Goal: Connect with others: Connect with others

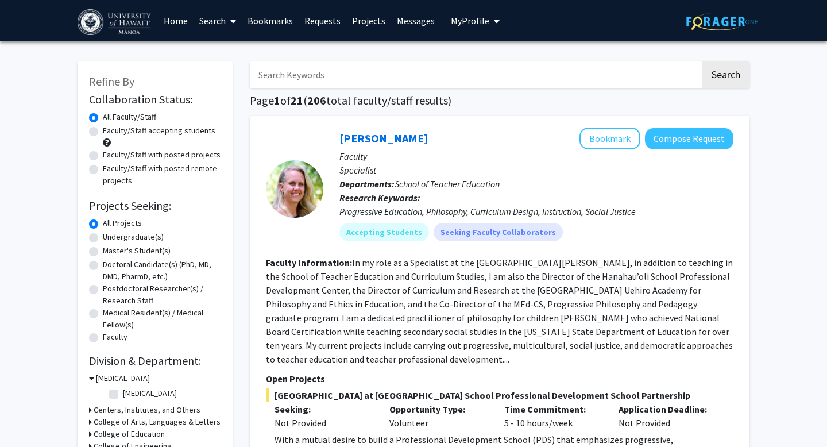
click at [95, 174] on div "Faculty/Staff with posted remote projects" at bounding box center [155, 175] width 132 height 24
click at [103, 170] on label "Faculty/Staff with posted remote projects" at bounding box center [162, 175] width 118 height 24
click at [103, 170] on input "Faculty/Staff with posted remote projects" at bounding box center [106, 166] width 7 height 7
radio input "true"
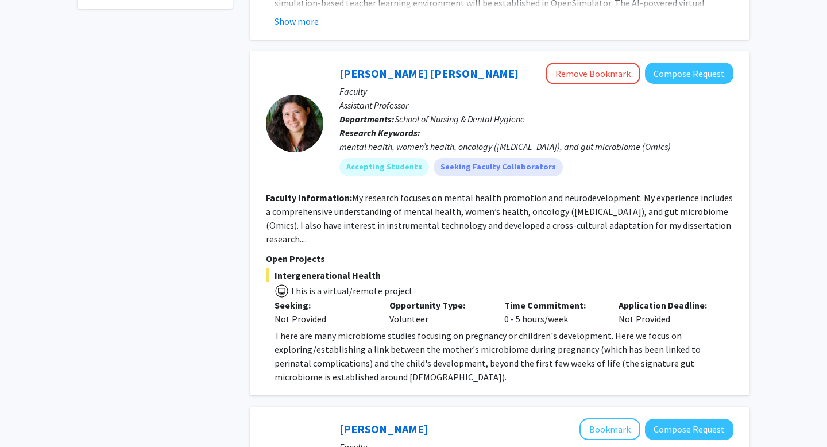
scroll to position [473, 0]
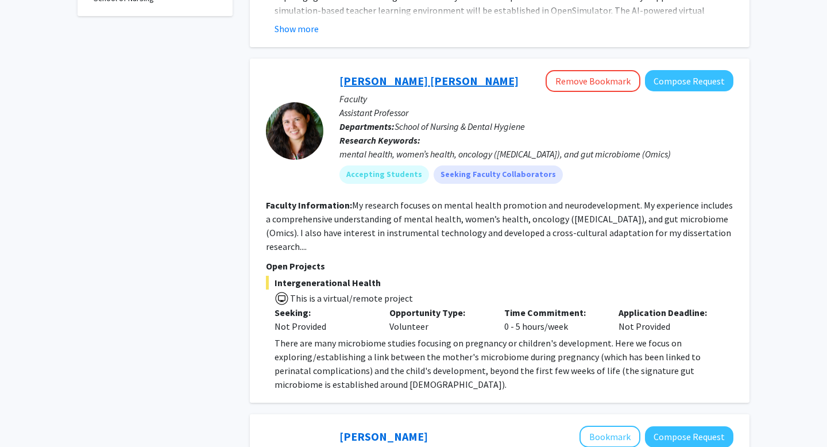
click at [389, 80] on link "[PERSON_NAME] [PERSON_NAME]" at bounding box center [428, 81] width 179 height 14
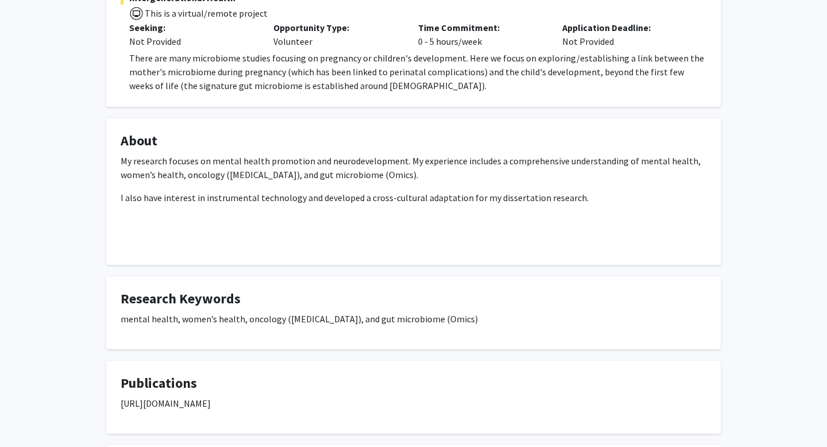
scroll to position [103, 0]
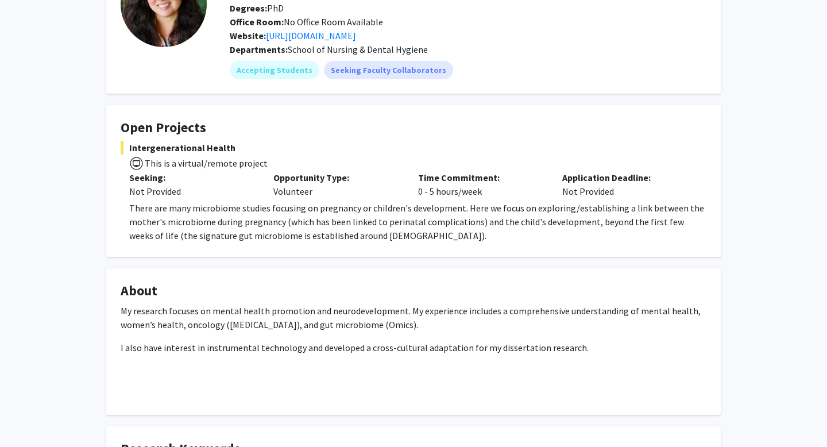
click at [169, 163] on span "This is a virtual/remote project" at bounding box center [206, 162] width 124 height 11
click at [140, 211] on p "There are many microbiome studies focusing on pregnancy or children's developme…" at bounding box center [417, 221] width 577 height 41
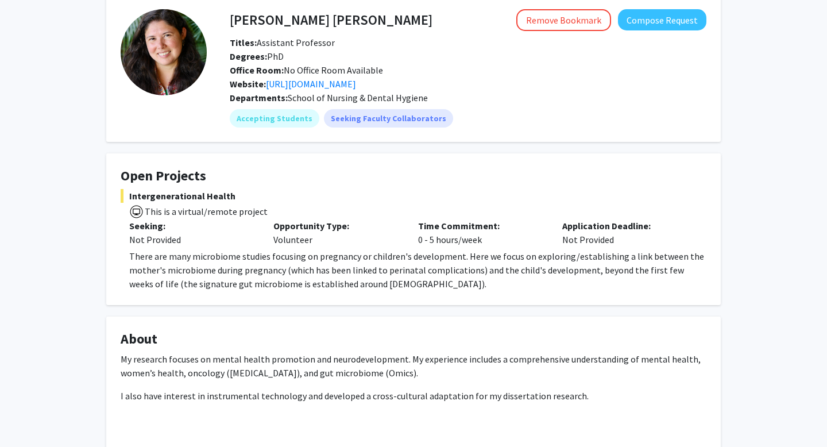
scroll to position [50, 0]
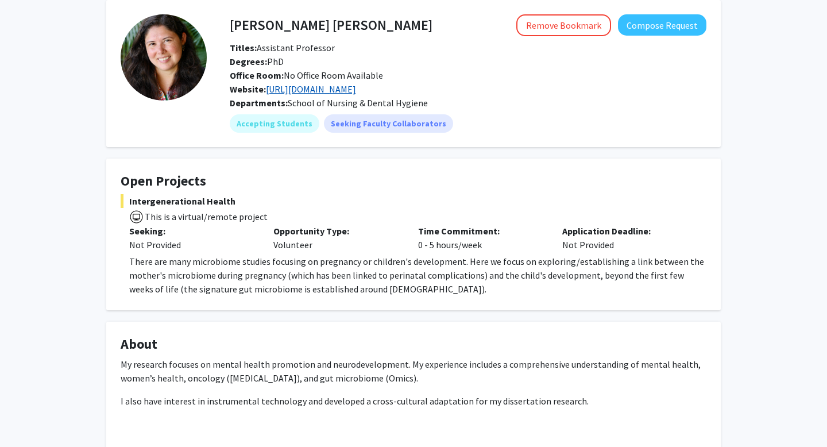
click at [338, 92] on link "[URL][DOMAIN_NAME]" at bounding box center [311, 88] width 90 height 11
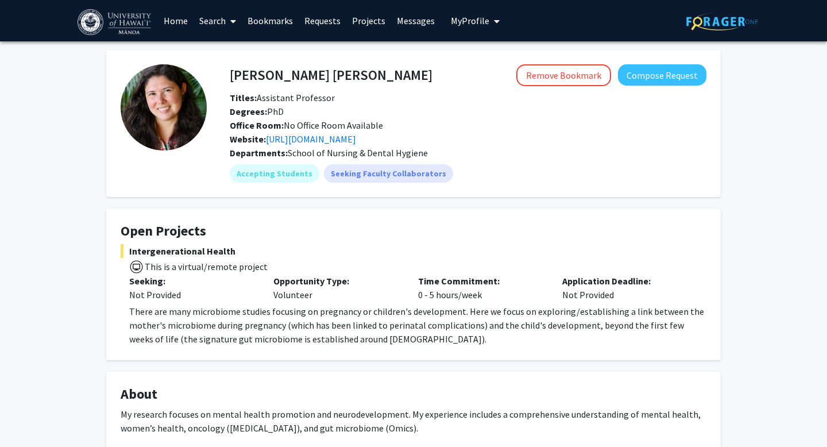
click at [321, 21] on link "Requests" at bounding box center [323, 21] width 48 height 40
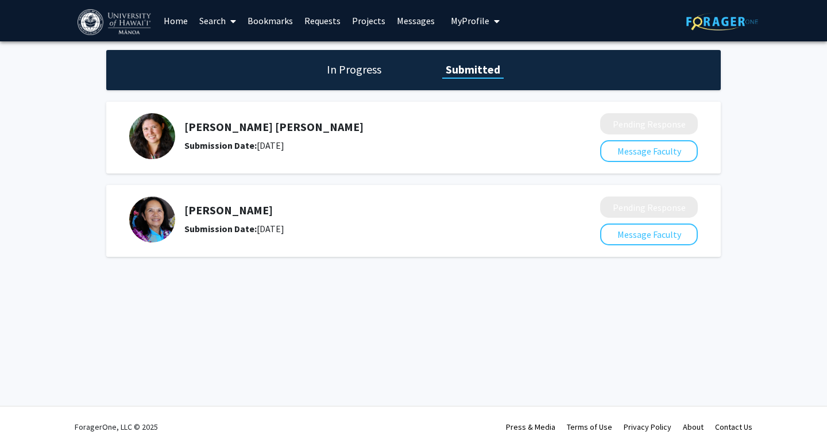
click at [261, 136] on div "[PERSON_NAME] [PERSON_NAME] Submission Date: [DATE]" at bounding box center [361, 136] width 355 height 32
click at [311, 138] on div "Submission Date: [DATE]" at bounding box center [361, 145] width 355 height 14
click at [588, 165] on div "[PERSON_NAME] [PERSON_NAME] Submission Date: [DATE] Pending Response Message Fa…" at bounding box center [413, 138] width 615 height 72
click at [164, 138] on img at bounding box center [152, 136] width 46 height 46
click at [221, 138] on div "Submission Date: [DATE]" at bounding box center [361, 145] width 355 height 14
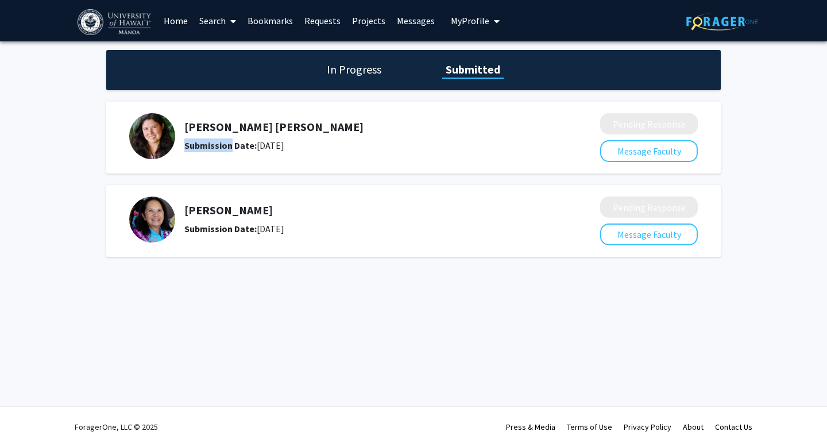
click at [221, 138] on div "Submission Date: [DATE]" at bounding box center [361, 145] width 355 height 14
click at [367, 68] on h1 "In Progress" at bounding box center [353, 69] width 61 height 16
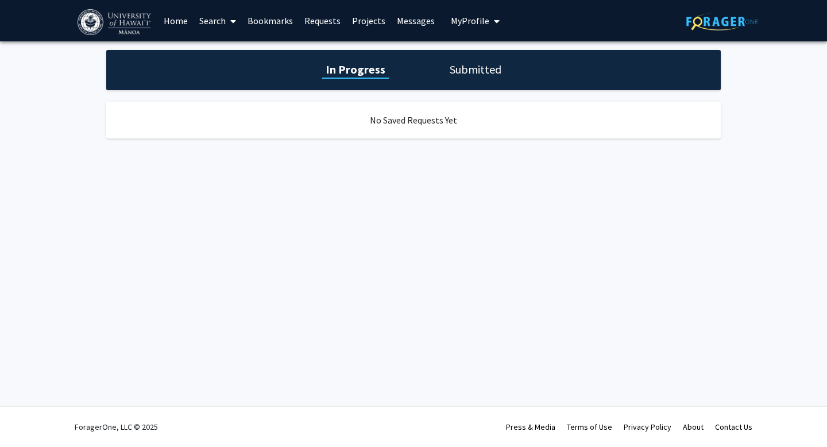
click at [487, 68] on h1 "Submitted" at bounding box center [475, 69] width 59 height 16
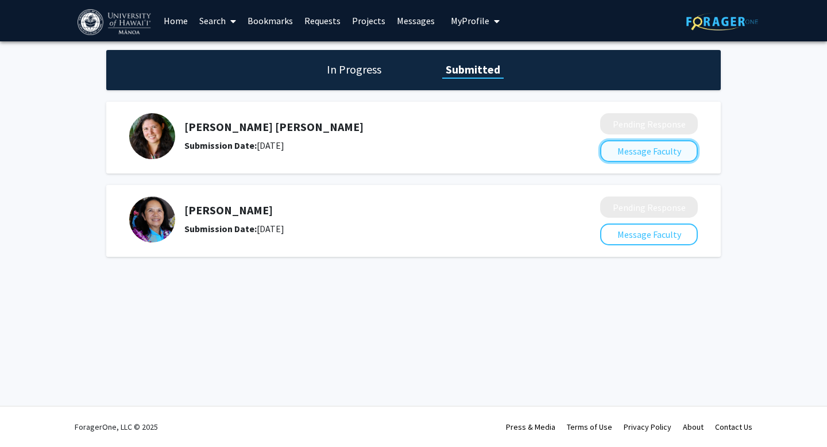
click at [632, 154] on button "Message Faculty" at bounding box center [649, 151] width 98 height 22
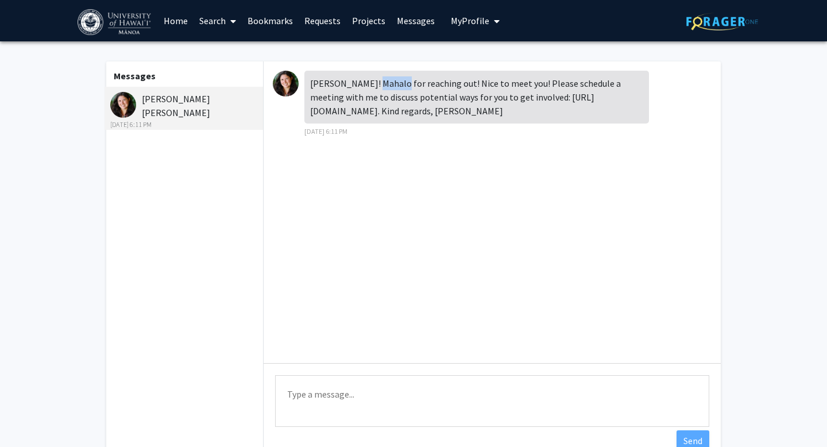
drag, startPoint x: 308, startPoint y: 110, endPoint x: 551, endPoint y: 107, distance: 243.0
click at [551, 107] on div "[PERSON_NAME]! Mahalo for reaching out! Nice to meet you! Please schedule a mee…" at bounding box center [476, 97] width 345 height 53
copy div "[URL][DOMAIN_NAME]"
click at [321, 25] on link "Requests" at bounding box center [323, 21] width 48 height 40
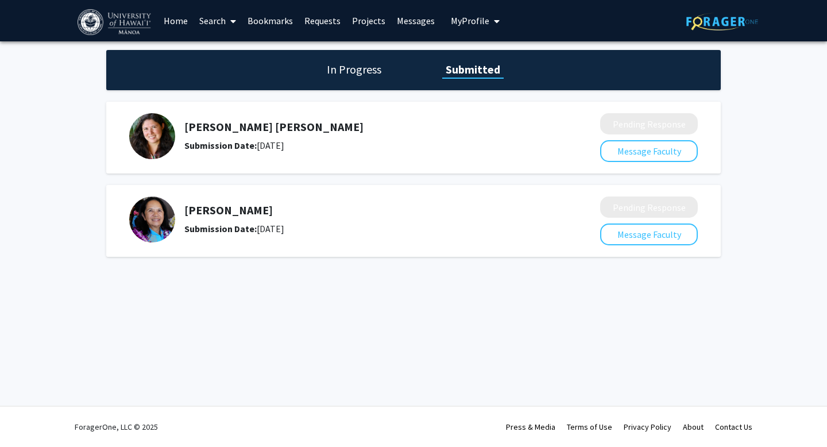
click at [357, 71] on h1 "In Progress" at bounding box center [353, 69] width 61 height 16
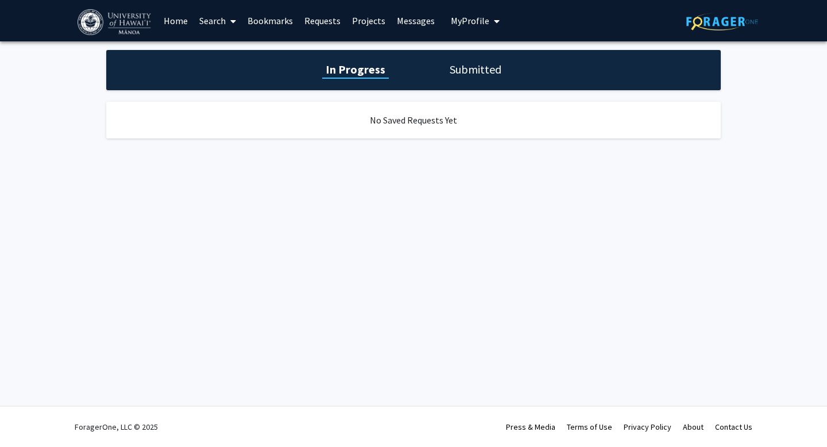
click at [472, 64] on h1 "Submitted" at bounding box center [475, 69] width 59 height 16
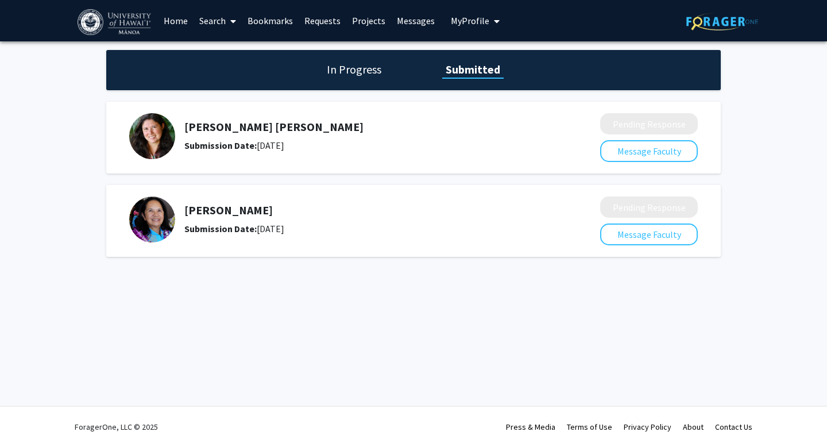
click at [370, 23] on link "Projects" at bounding box center [368, 21] width 45 height 40
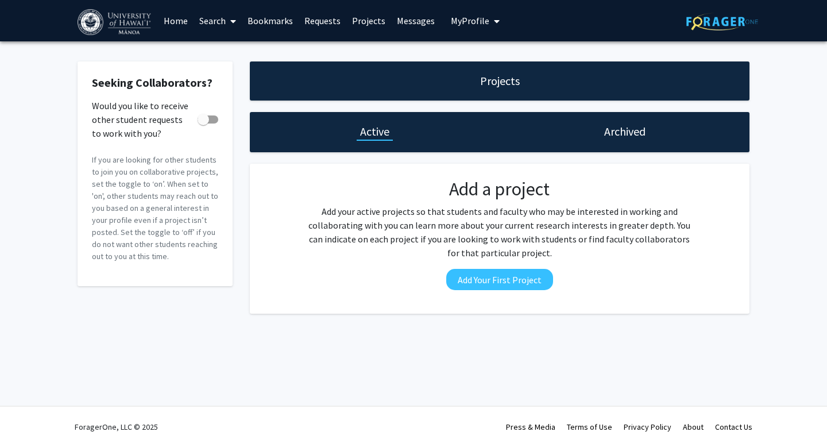
click at [410, 21] on link "Messages" at bounding box center [415, 21] width 49 height 40
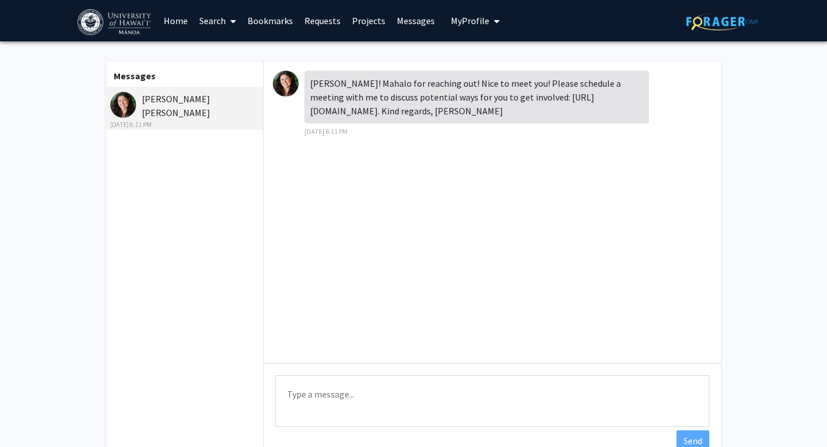
click at [260, 25] on link "Bookmarks" at bounding box center [270, 21] width 57 height 40
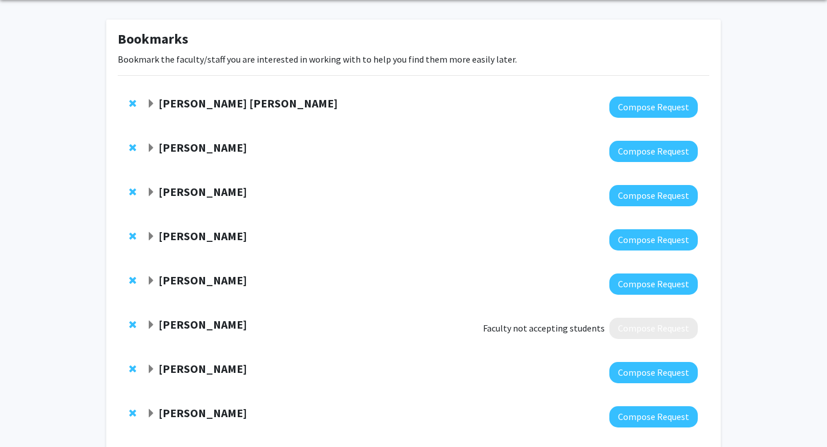
scroll to position [43, 0]
click at [176, 324] on strong "[PERSON_NAME]" at bounding box center [203, 324] width 88 height 14
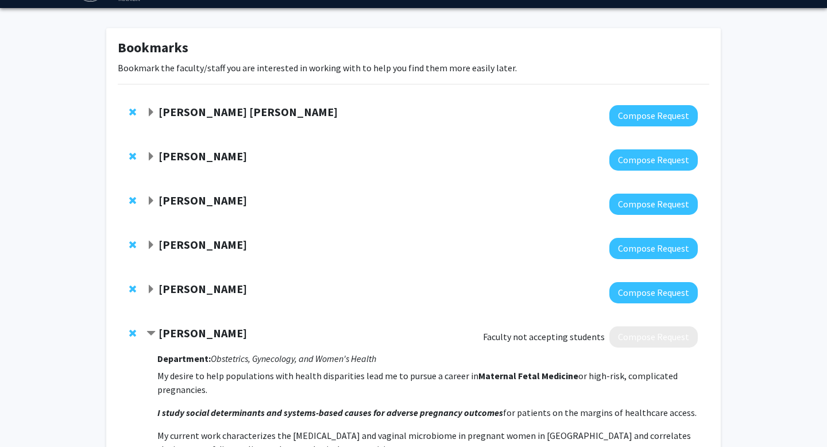
scroll to position [17, 0]
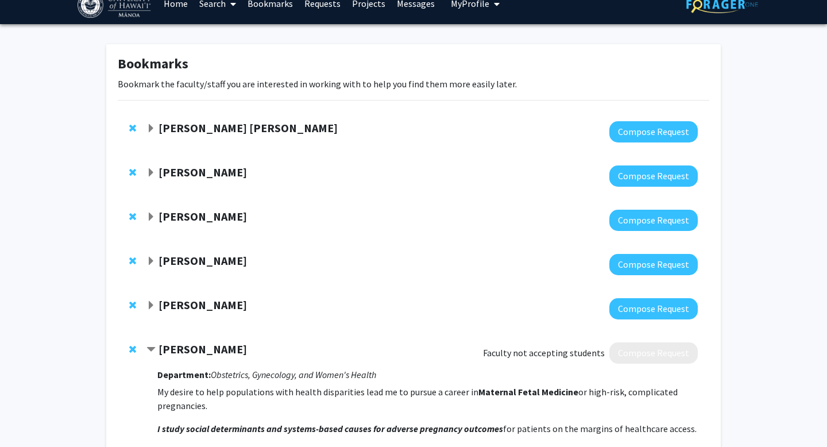
click at [152, 125] on span "Expand Samia Valeria Ozorio Dutra Bookmark" at bounding box center [150, 128] width 9 height 9
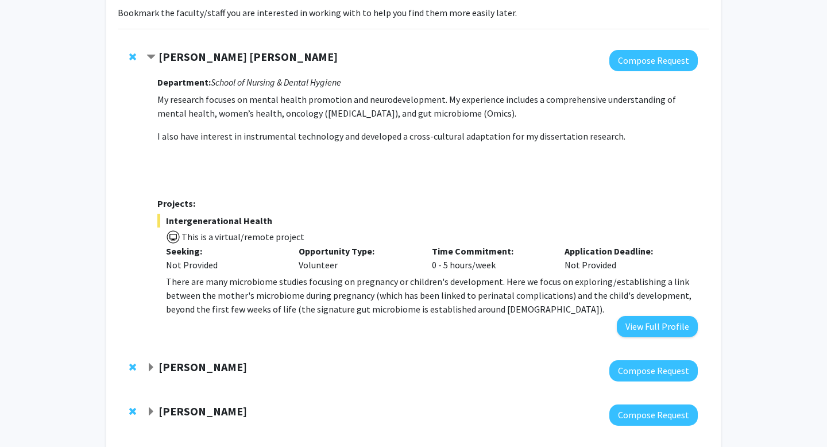
scroll to position [0, 0]
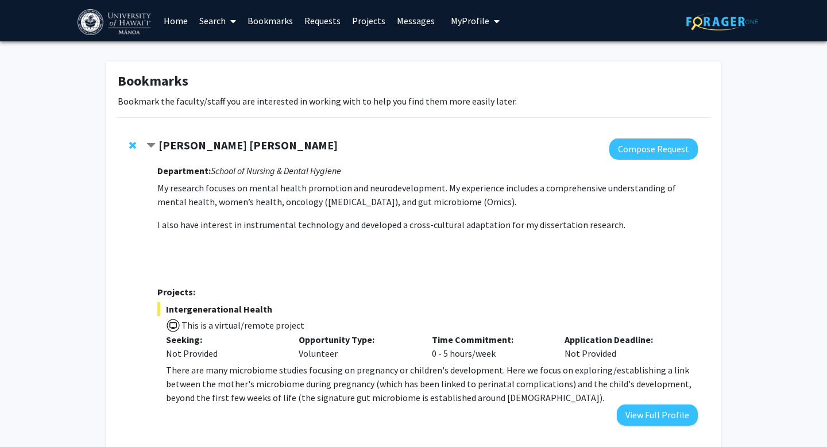
click at [179, 26] on link "Home" at bounding box center [176, 21] width 36 height 40
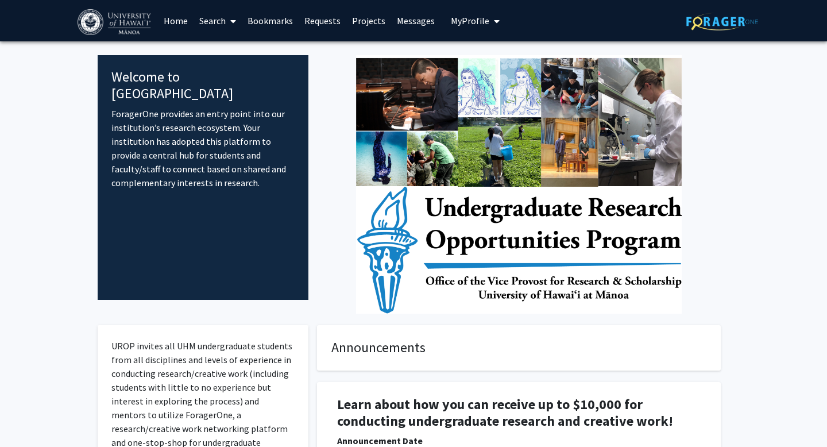
click at [212, 21] on link "Search" at bounding box center [218, 21] width 48 height 40
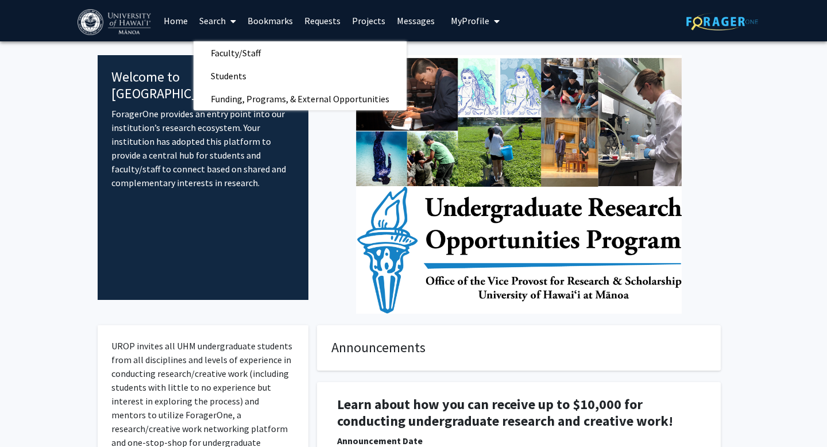
click at [330, 24] on link "Requests" at bounding box center [323, 21] width 48 height 40
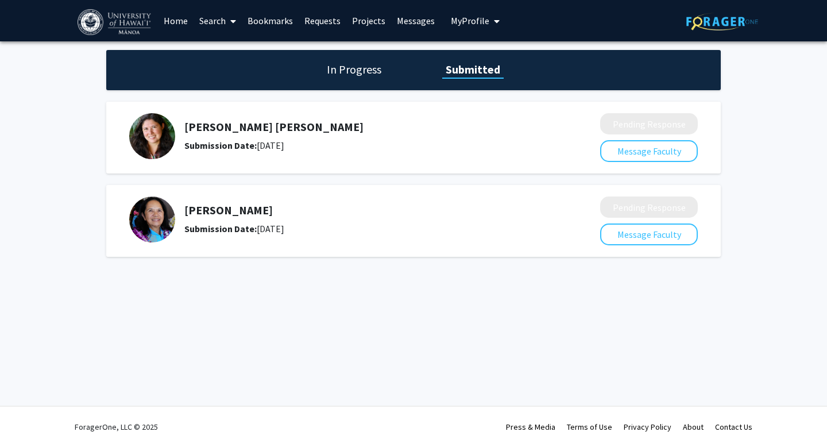
click at [267, 127] on h5 "[PERSON_NAME] [PERSON_NAME]" at bounding box center [361, 127] width 355 height 14
click at [331, 18] on link "Requests" at bounding box center [323, 21] width 48 height 40
click at [255, 23] on link "Bookmarks" at bounding box center [270, 21] width 57 height 40
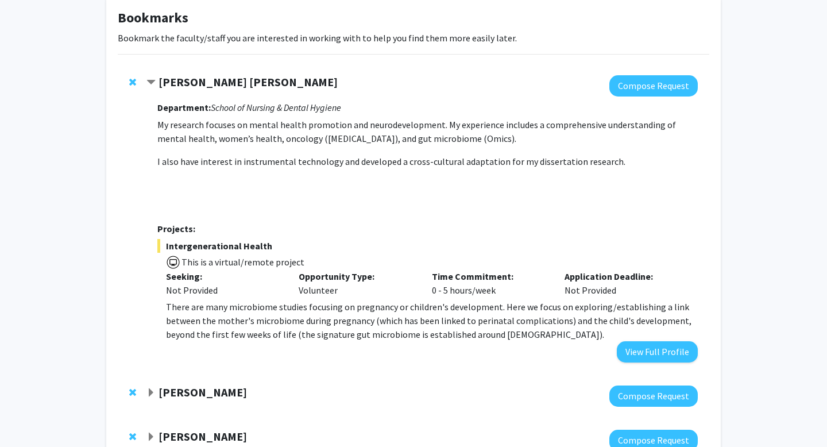
scroll to position [64, 0]
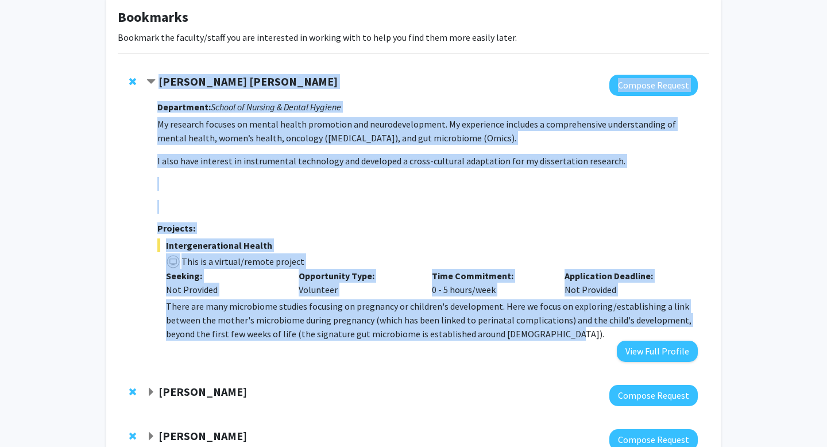
drag, startPoint x: 160, startPoint y: 78, endPoint x: 556, endPoint y: 326, distance: 467.6
click at [556, 327] on div "[PERSON_NAME] [PERSON_NAME] Compose Request Department: School of Nursing & Den…" at bounding box center [421, 218] width 551 height 287
copy div "[PERSON_NAME] [PERSON_NAME] Compose Request Department: School of Nursing & Den…"
click at [403, 238] on div "Department: School of Nursing & Dental Hygiene My research focuses on mental he…" at bounding box center [427, 229] width 541 height 266
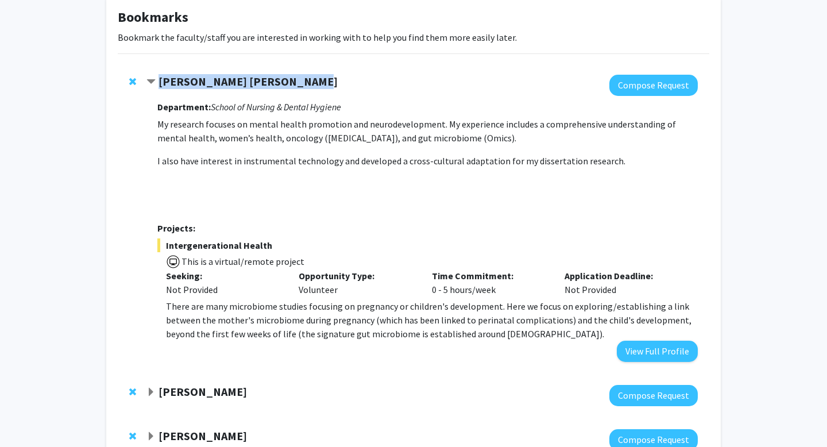
drag, startPoint x: 159, startPoint y: 82, endPoint x: 292, endPoint y: 84, distance: 133.3
click at [292, 84] on strong "[PERSON_NAME] [PERSON_NAME]" at bounding box center [248, 81] width 179 height 14
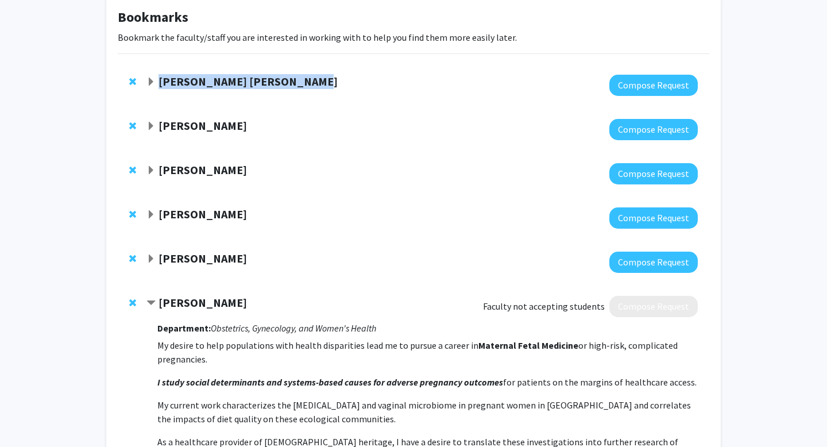
copy strong "[PERSON_NAME] [PERSON_NAME]"
